Goal: Task Accomplishment & Management: Use online tool/utility

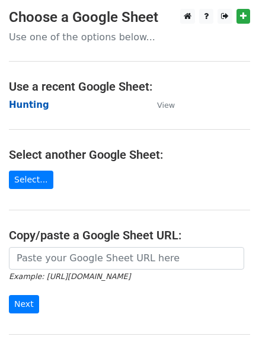
click at [34, 109] on strong "Hunting" at bounding box center [29, 105] width 40 height 11
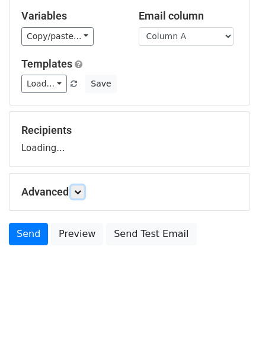
drag, startPoint x: 81, startPoint y: 195, endPoint x: 90, endPoint y: 235, distance: 41.2
click at [81, 195] on icon at bounding box center [77, 192] width 7 height 7
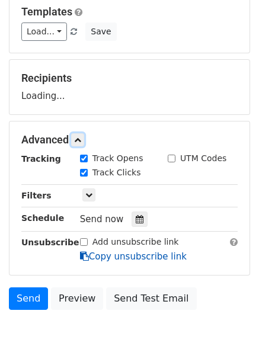
scroll to position [183, 0]
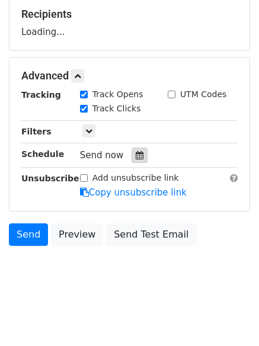
click at [135, 160] on div at bounding box center [140, 155] width 16 height 15
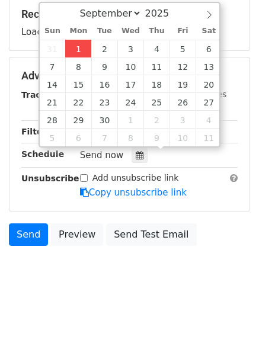
type input "2025-09-01 12:43"
type input "43"
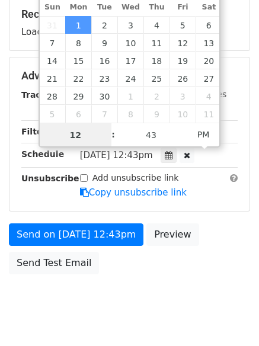
scroll to position [1, 0]
type input "4"
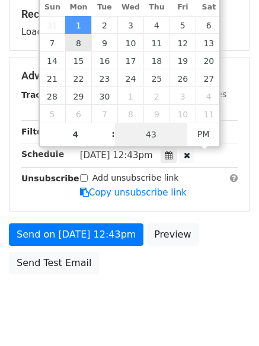
type input "2025-09-01 16:43"
type input "04"
type input "1"
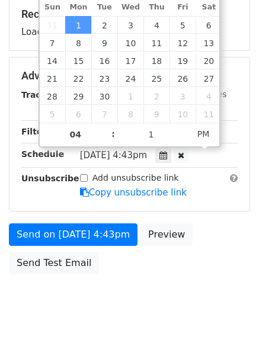
type input "2025-09-01 16:01"
click at [125, 299] on body "New Campaign Daily emails left: 50 Google Sheet: Hunting Variables Copy/paste..…" at bounding box center [129, 77] width 259 height 502
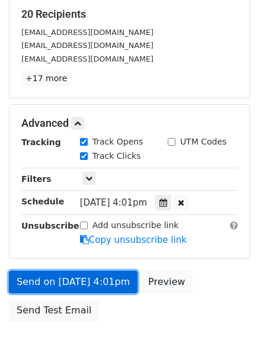
click at [77, 275] on link "Send on Sep 1 at 4:01pm" at bounding box center [73, 282] width 129 height 23
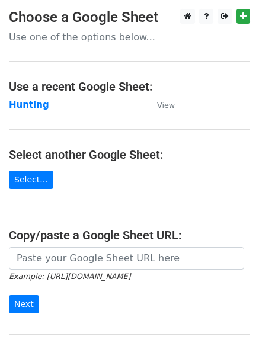
click at [12, 111] on td "Hunting" at bounding box center [77, 105] width 136 height 14
click at [15, 104] on strong "Hunting" at bounding box center [29, 105] width 40 height 11
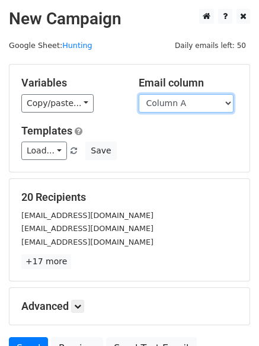
click at [171, 107] on select "Column A Column B Column C Column D Column E" at bounding box center [186, 103] width 95 height 18
select select "Column B"
click at [139, 94] on select "Column A Column B Column C Column D Column E" at bounding box center [186, 103] width 95 height 18
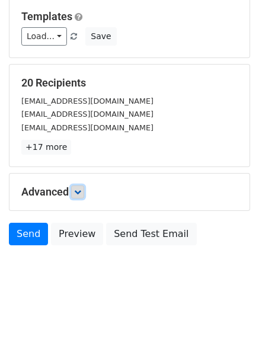
click at [79, 193] on icon at bounding box center [77, 192] width 7 height 7
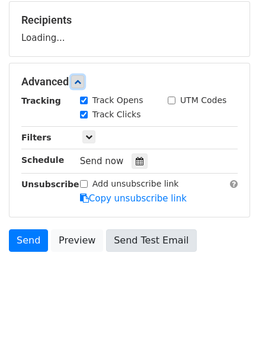
scroll to position [179, 0]
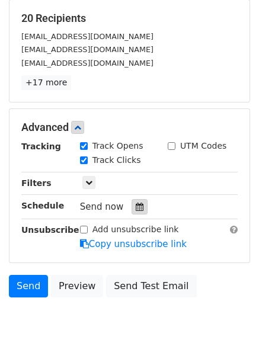
click at [136, 206] on icon at bounding box center [140, 207] width 8 height 8
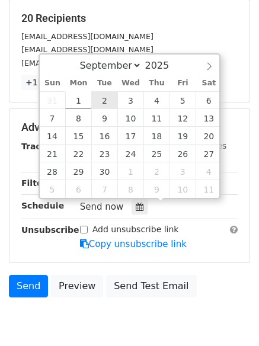
type input "2025-09-02 12:00"
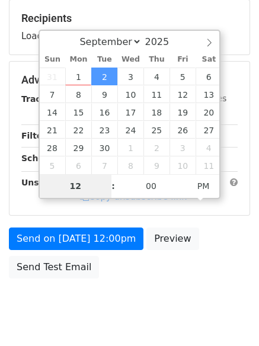
type input "5"
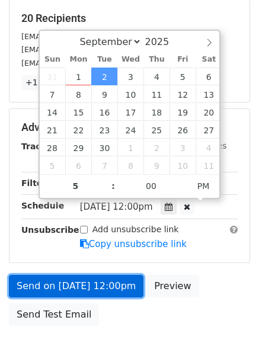
type input "2025-09-02 17:00"
click at [94, 286] on link "Send on Sep 2 at 12:00pm" at bounding box center [76, 286] width 135 height 23
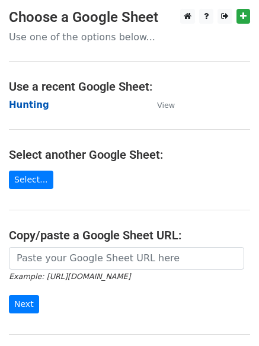
click at [28, 104] on strong "Hunting" at bounding box center [29, 105] width 40 height 11
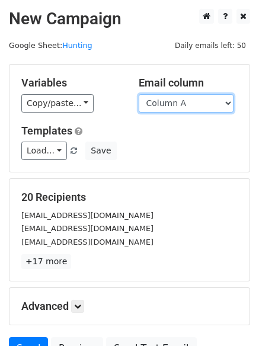
click at [166, 106] on select "Column A Column B Column C Column D Column E" at bounding box center [186, 103] width 95 height 18
select select "Column C"
click at [139, 94] on select "Column A Column B Column C Column D Column E" at bounding box center [186, 103] width 95 height 18
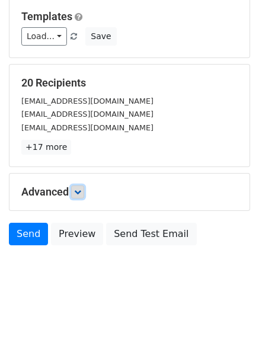
click at [81, 192] on icon at bounding box center [77, 192] width 7 height 7
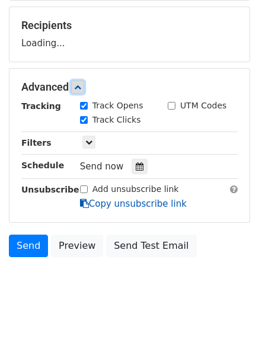
scroll to position [173, 0]
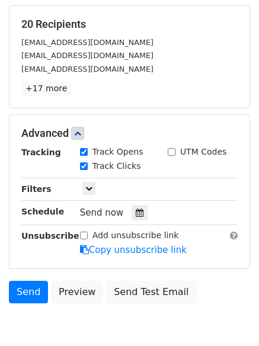
click at [136, 178] on hr at bounding box center [129, 178] width 217 height 1
click at [139, 212] on div at bounding box center [140, 212] width 16 height 15
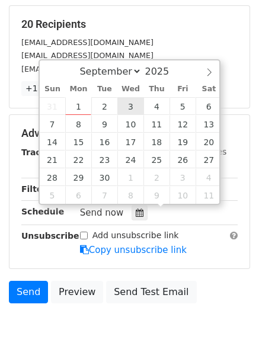
type input "2025-09-03 12:00"
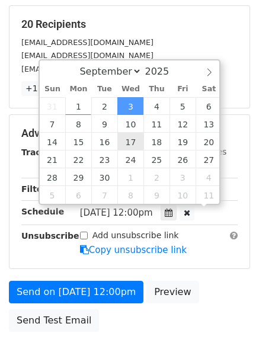
scroll to position [1, 0]
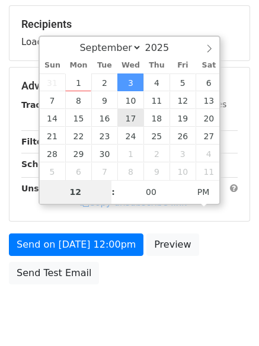
type input "6"
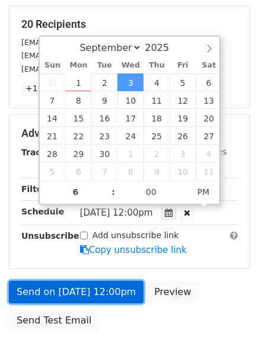
type input "2025-09-03 18:00"
click at [87, 287] on link "Send on Sep 3 at 12:00pm" at bounding box center [76, 292] width 135 height 23
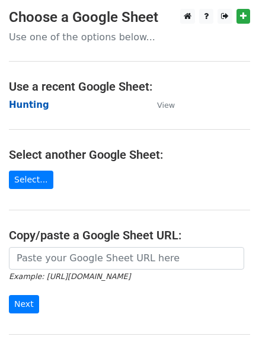
click at [23, 106] on strong "Hunting" at bounding box center [29, 105] width 40 height 11
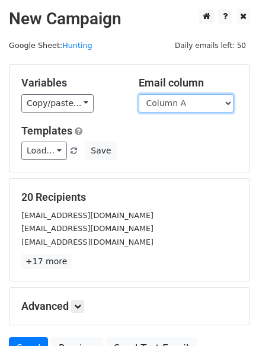
click at [183, 103] on select "Column A Column B Column C Column D Column E" at bounding box center [186, 103] width 95 height 18
select select "Column D"
click at [139, 94] on select "Column A Column B Column C Column D Column E" at bounding box center [186, 103] width 95 height 18
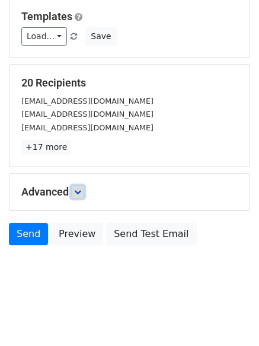
click at [81, 192] on icon at bounding box center [77, 192] width 7 height 7
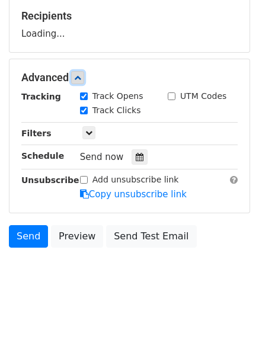
scroll to position [183, 0]
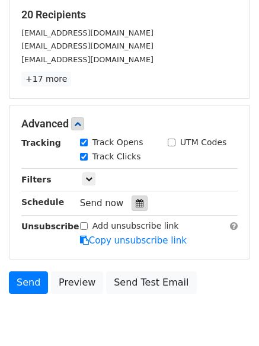
click at [136, 206] on icon at bounding box center [140, 203] width 8 height 8
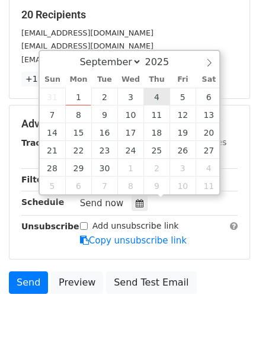
type input "2025-09-04 12:00"
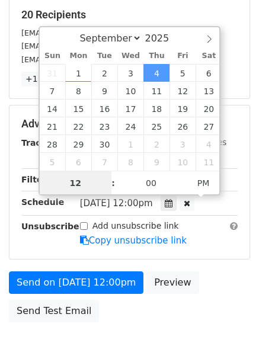
scroll to position [1, 0]
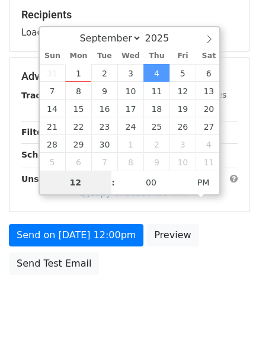
type input "7"
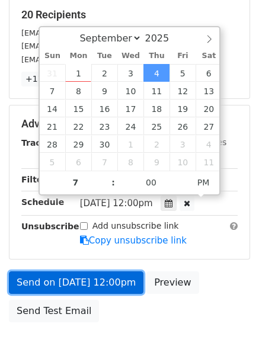
type input "2025-09-04 19:00"
click at [77, 278] on link "Send on Sep 4 at 12:00pm" at bounding box center [76, 283] width 135 height 23
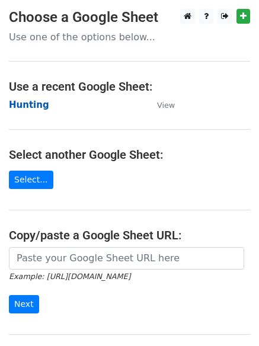
click at [20, 102] on strong "Hunting" at bounding box center [29, 105] width 40 height 11
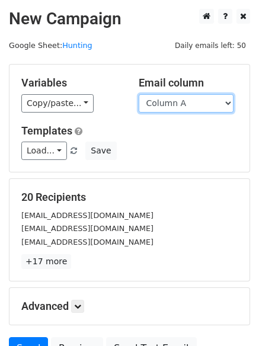
click at [195, 104] on select "Column A Column B Column C Column D Column E" at bounding box center [186, 103] width 95 height 18
select select "Column E"
click at [139, 94] on select "Column A Column B Column C Column D Column E" at bounding box center [186, 103] width 95 height 18
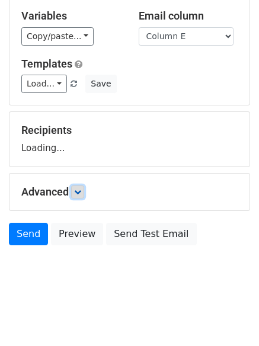
click at [84, 195] on link at bounding box center [77, 192] width 13 height 13
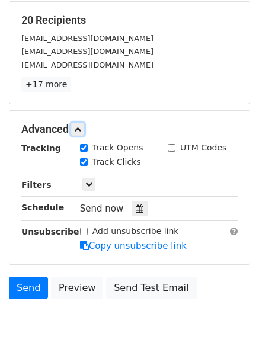
scroll to position [178, 0]
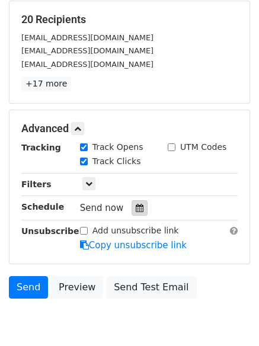
click at [136, 207] on icon at bounding box center [140, 208] width 8 height 8
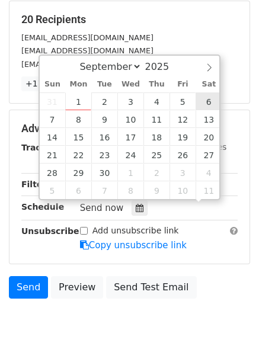
scroll to position [1, 0]
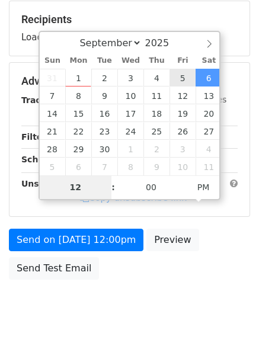
type input "[DATE] 12:00"
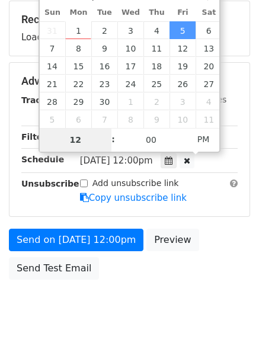
type input "8"
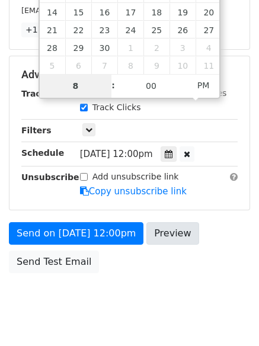
scroll to position [259, 0]
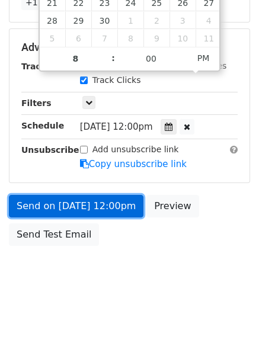
type input "[DATE] 20:00"
click at [98, 201] on link "Send on [DATE] 12:00pm" at bounding box center [76, 206] width 135 height 23
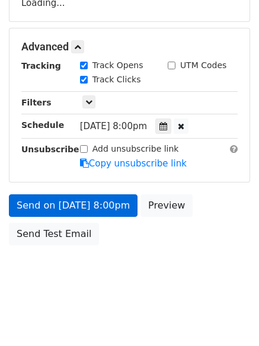
scroll to position [212, 0]
